Goal: Communication & Community: Ask a question

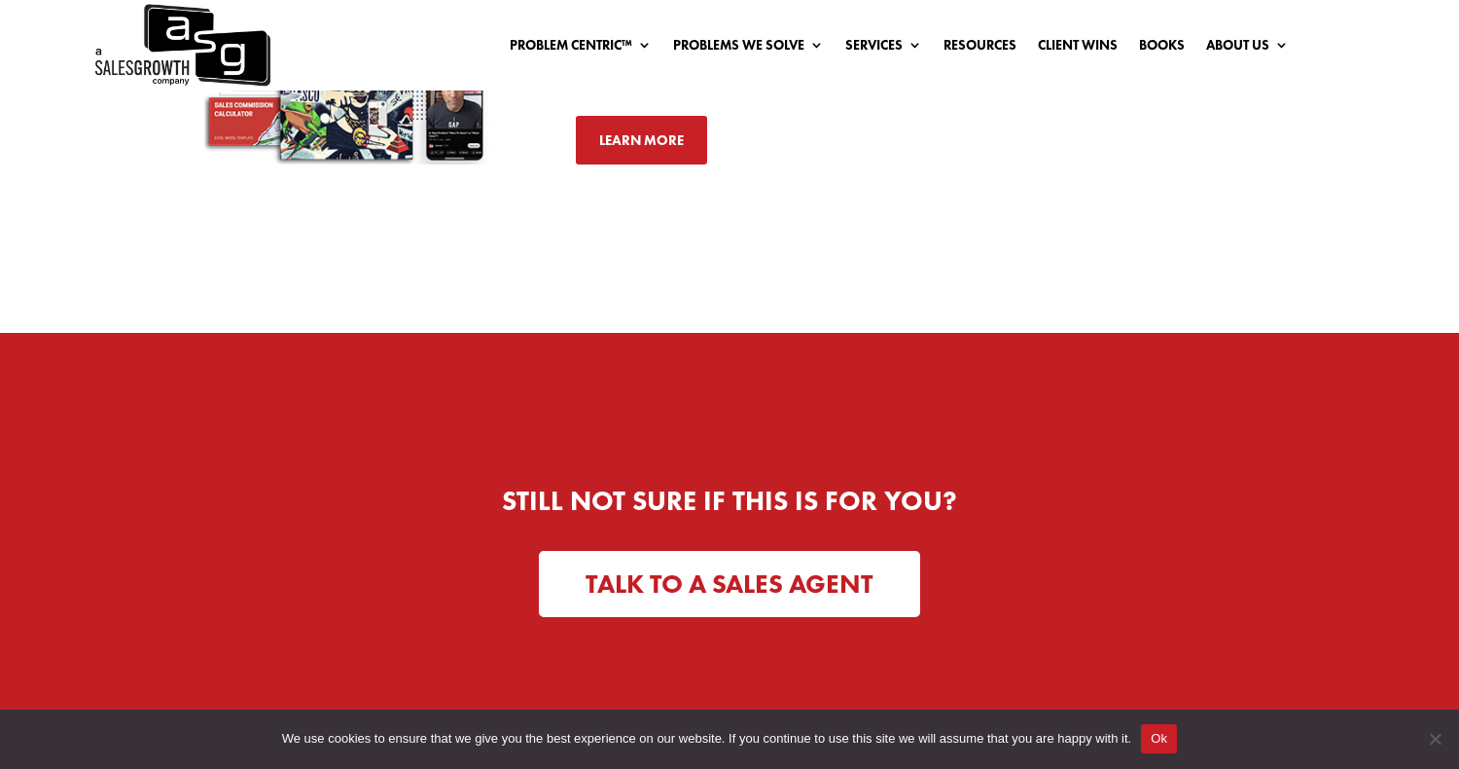
scroll to position [5054, 0]
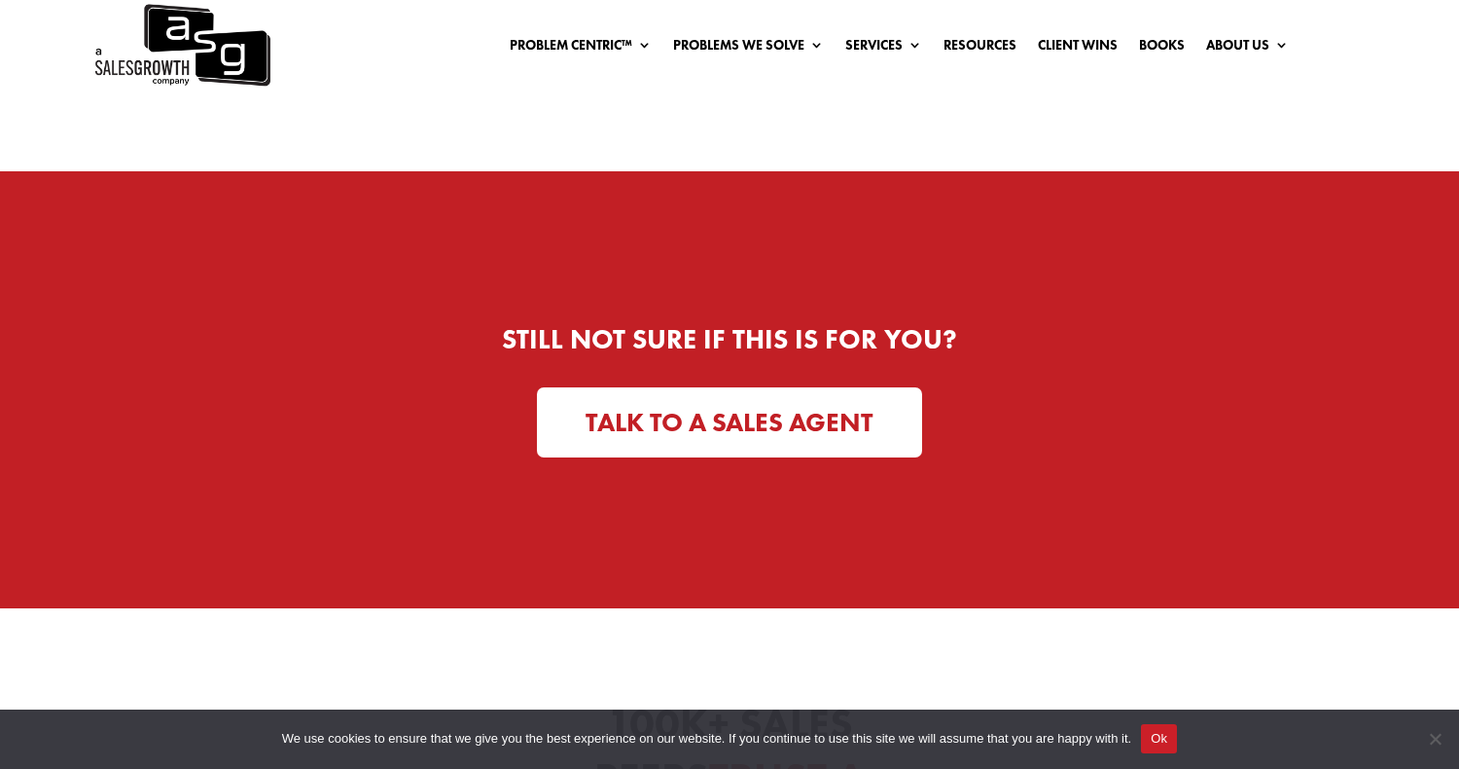
click at [659, 408] on link "TALK TO A SALES AGENT" at bounding box center [729, 422] width 385 height 71
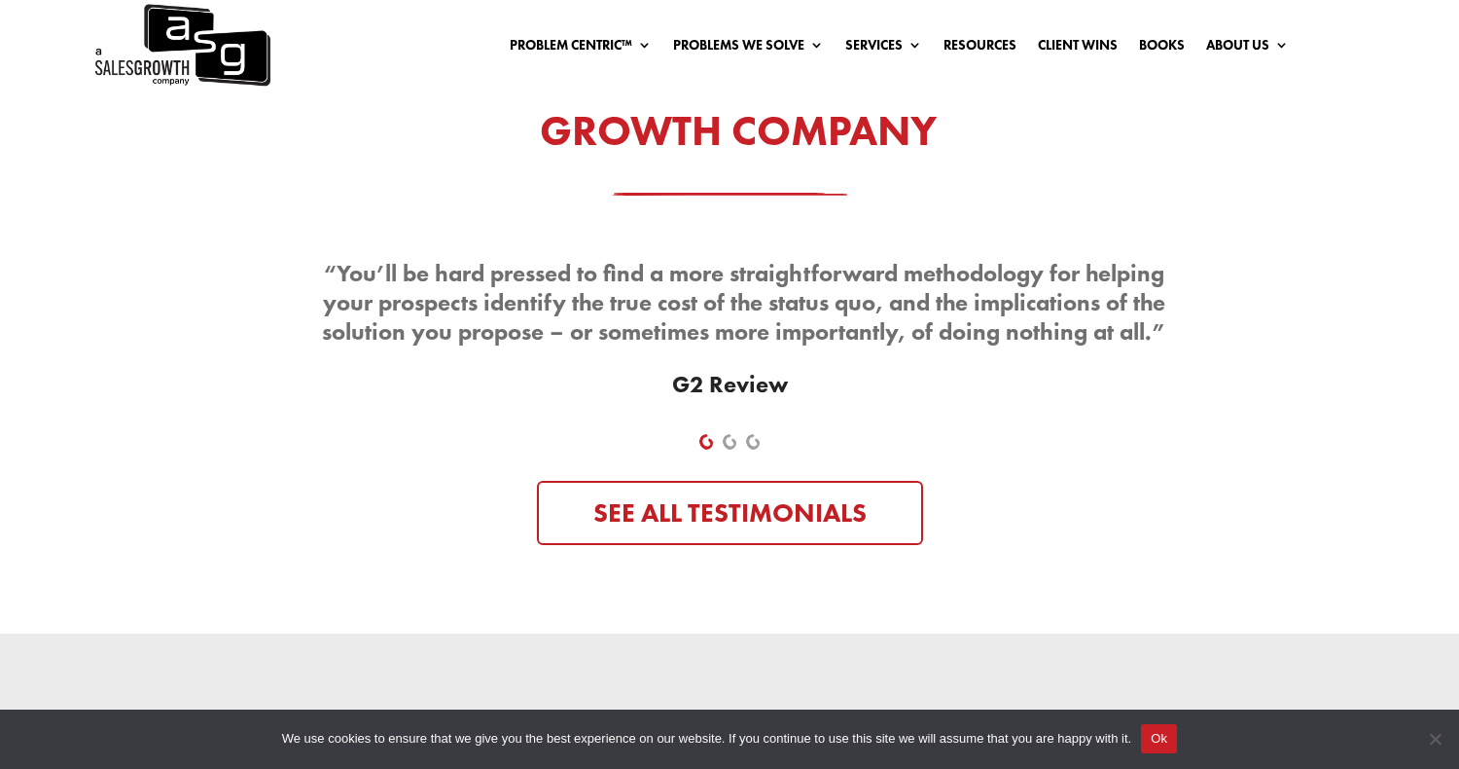
scroll to position [6016, 0]
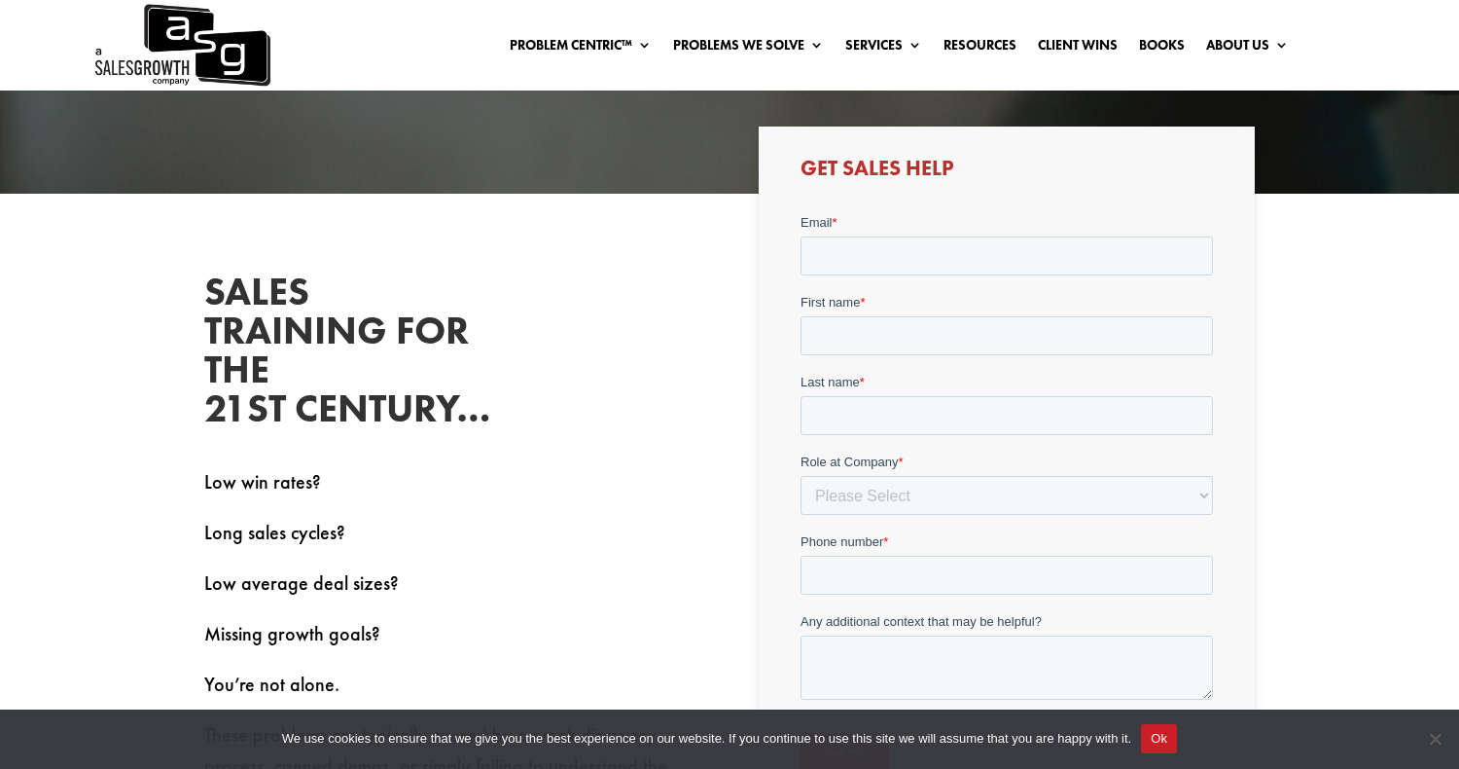
scroll to position [242, 0]
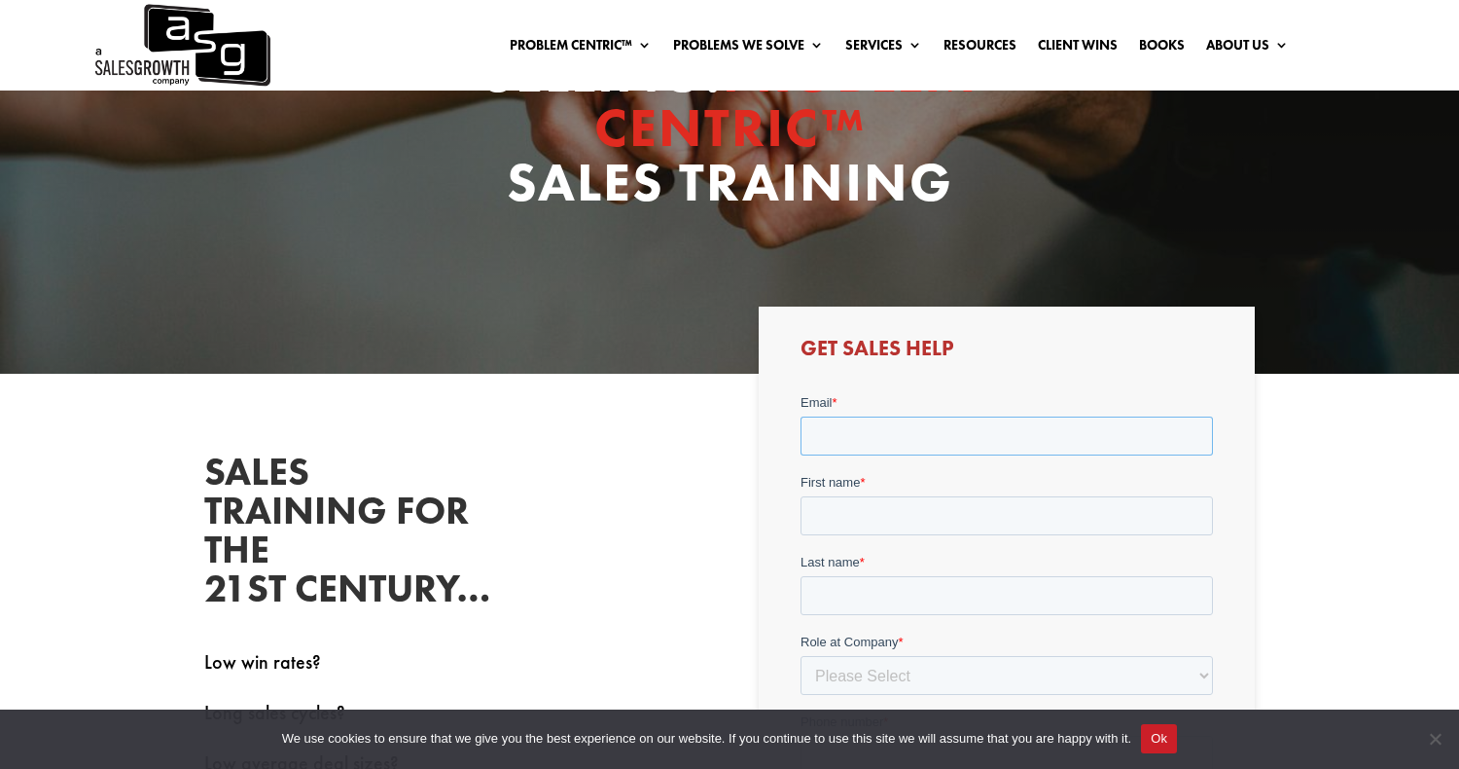
click at [835, 452] on input "Email *" at bounding box center [1006, 434] width 413 height 39
type input "yael@decodeinsights.com"
type input "Yael"
type input "Morris"
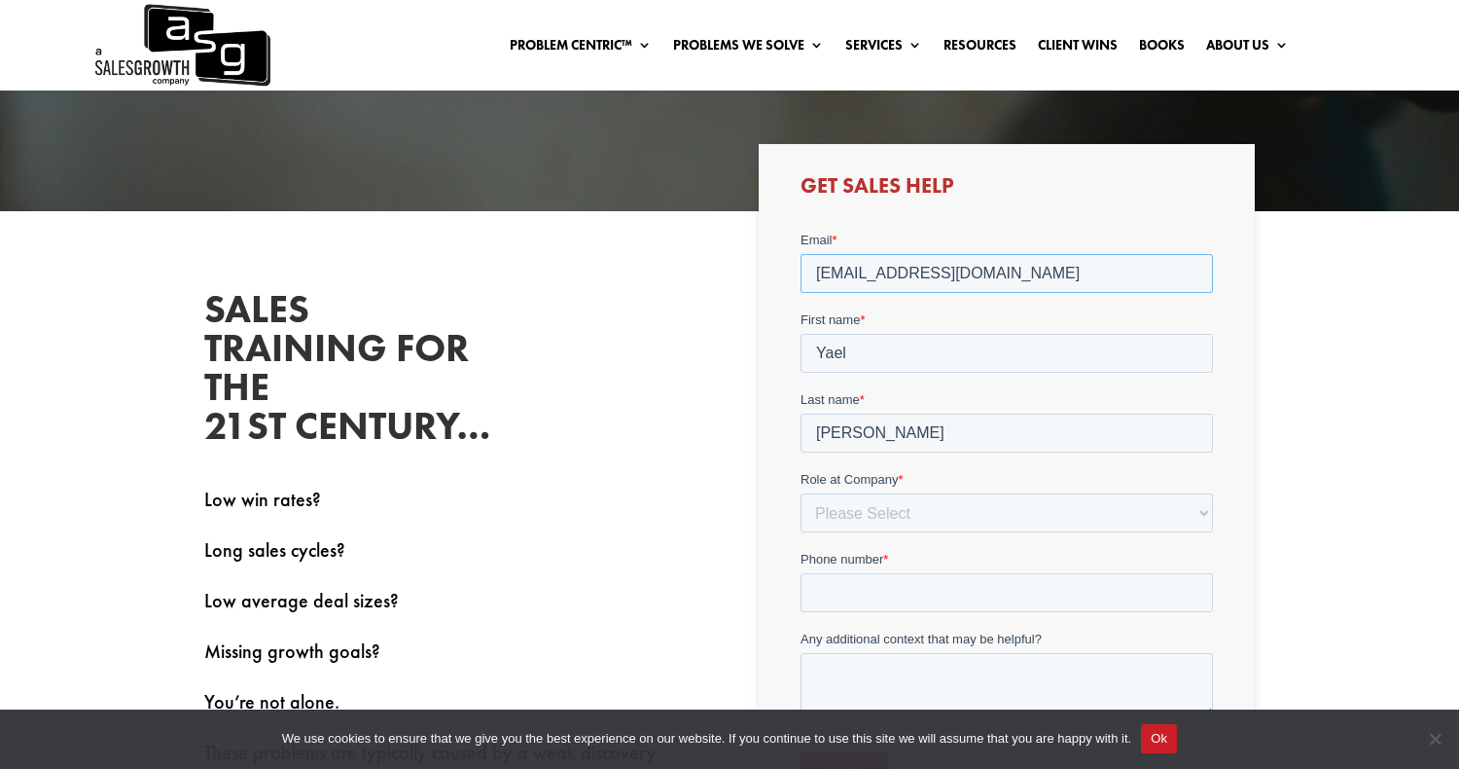
scroll to position [437, 0]
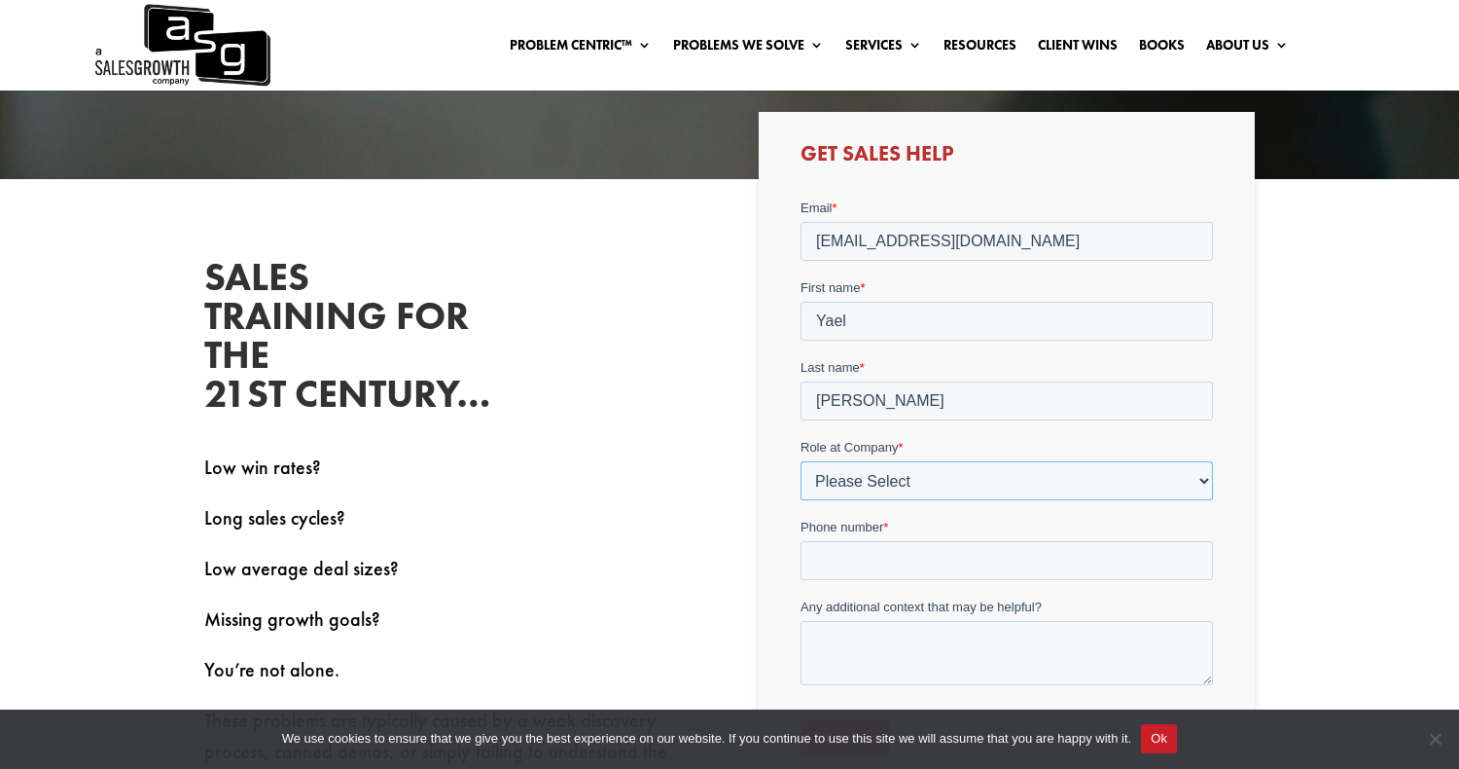
click at [885, 492] on select "Please Select C-Level (CRO, CSO, etc) Senior Leadership (VP of Sales, VP of Ena…" at bounding box center [1006, 479] width 413 height 39
select select "C-Level (CRO, CSO, etc)"
click at [800, 460] on select "Please Select C-Level (CRO, CSO, etc) Senior Leadership (VP of Sales, VP of Ena…" at bounding box center [1006, 479] width 413 height 39
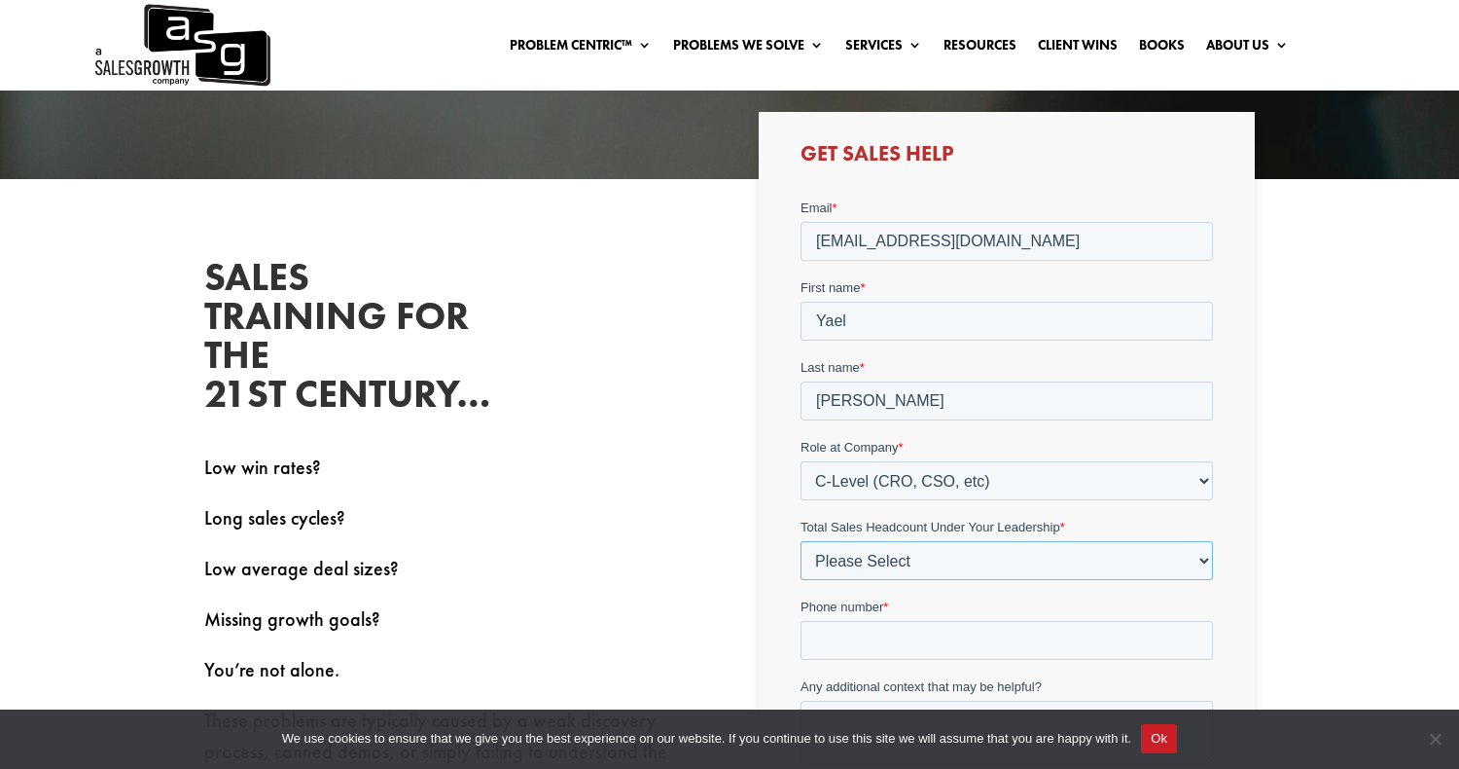
click at [874, 542] on select "Please Select Just Me 1-9 10-19 20-49 50-99 100+" at bounding box center [1006, 559] width 413 height 39
select select "Just Me"
click at [800, 540] on select "Please Select Just Me 1-9 10-19 20-49 50-99 100+" at bounding box center [1006, 559] width 413 height 39
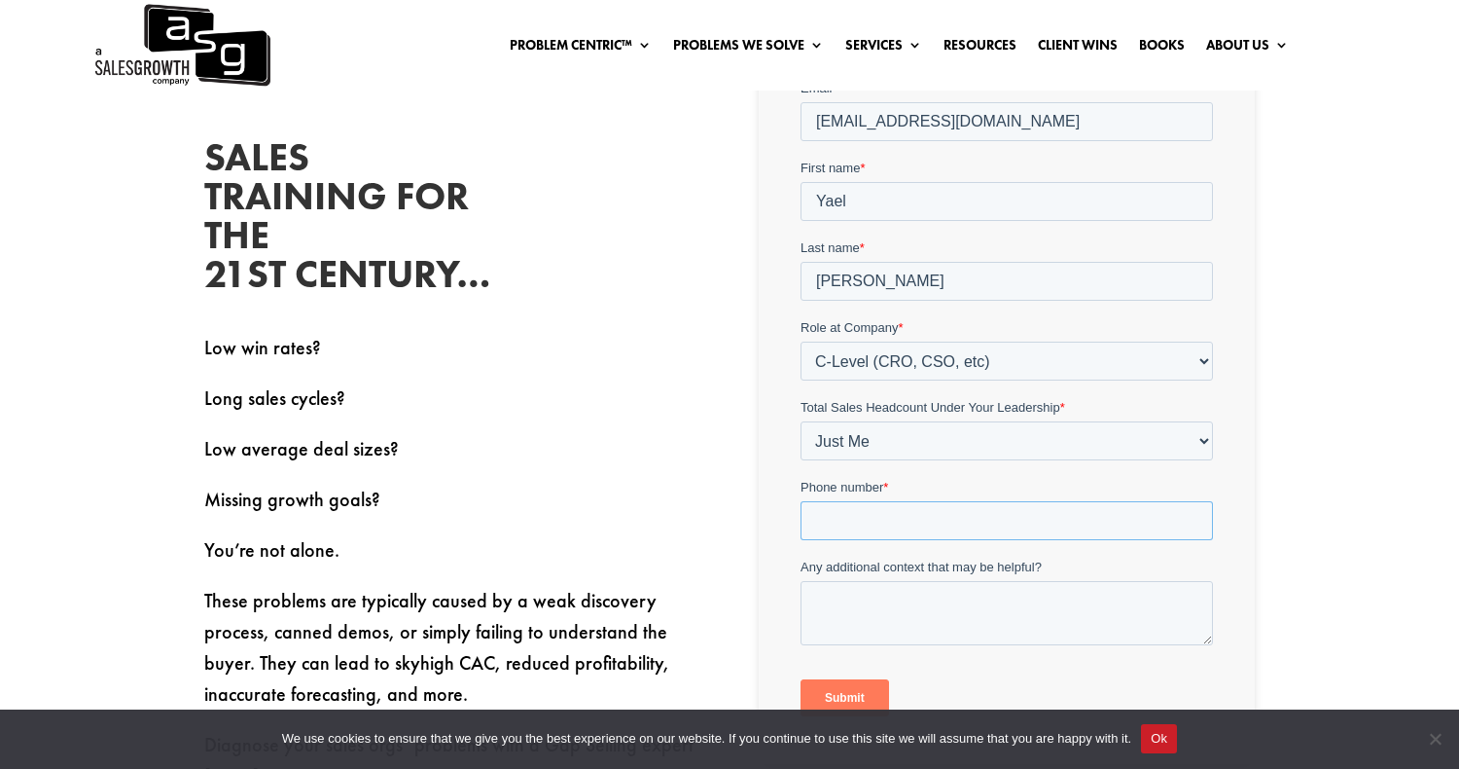
click at [872, 517] on input "Phone number *" at bounding box center [1006, 519] width 413 height 39
type input "6474634044"
click at [897, 601] on textarea "Any additional context that may be helpful?" at bounding box center [1006, 612] width 413 height 64
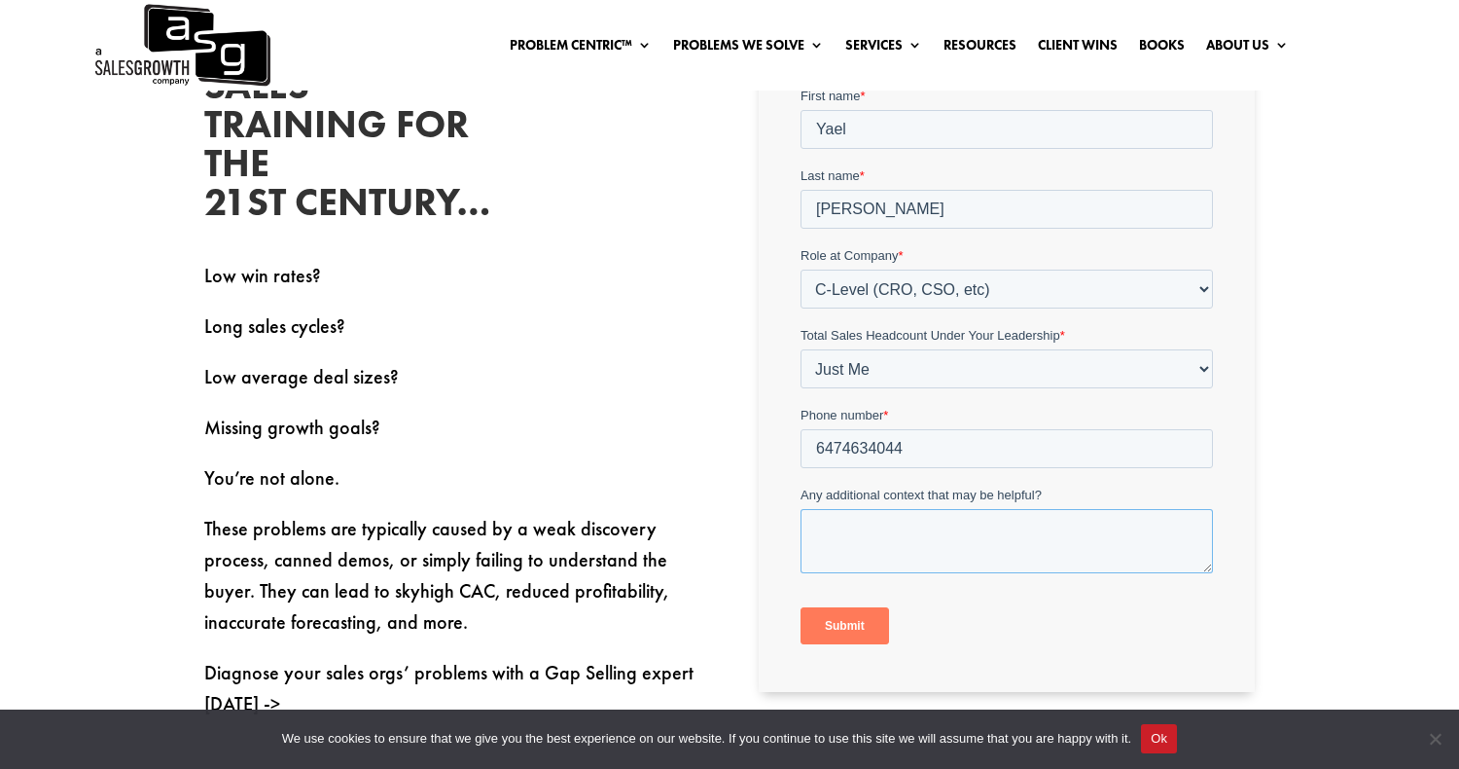
scroll to position [690, 0]
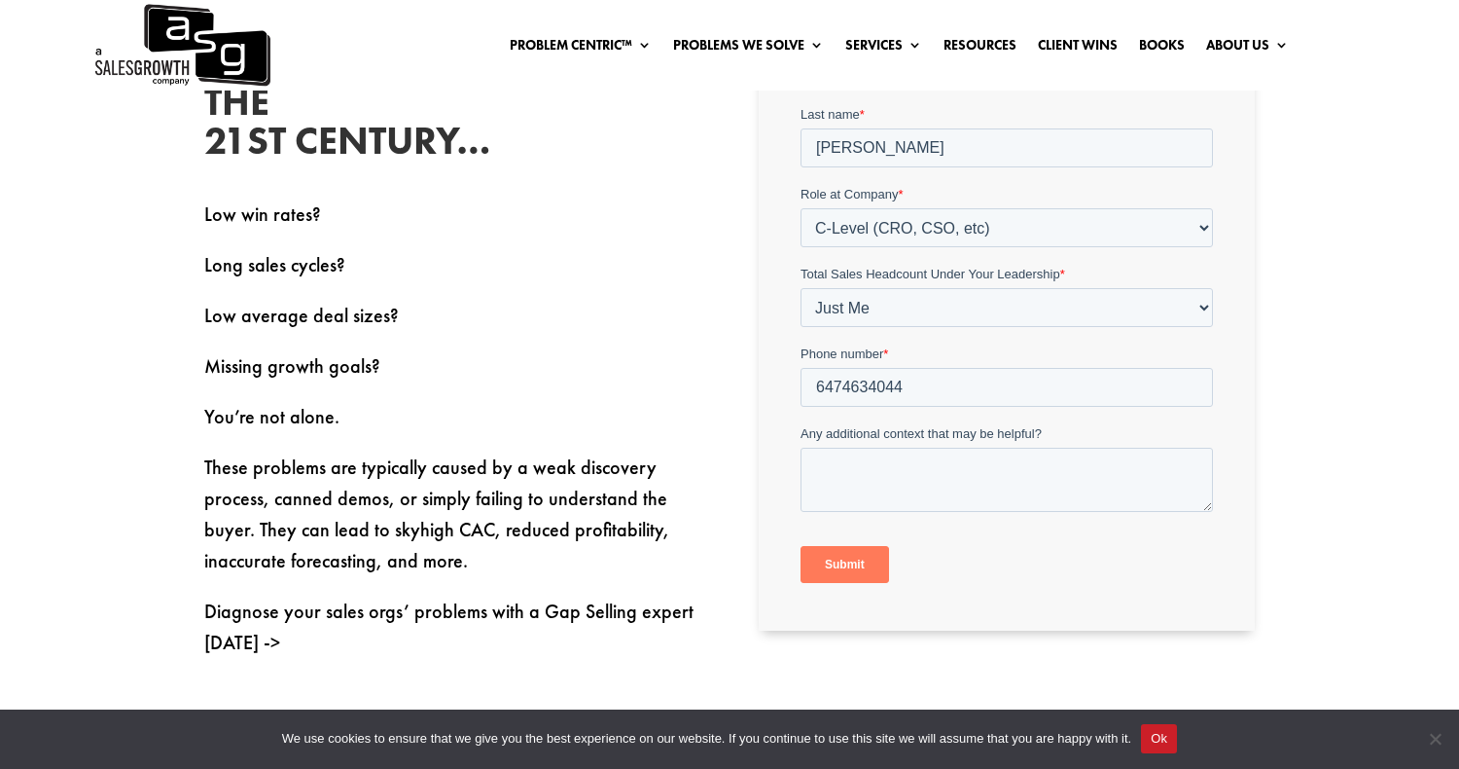
click at [854, 570] on input "Submit" at bounding box center [844, 564] width 89 height 37
